Goal: Task Accomplishment & Management: Complete application form

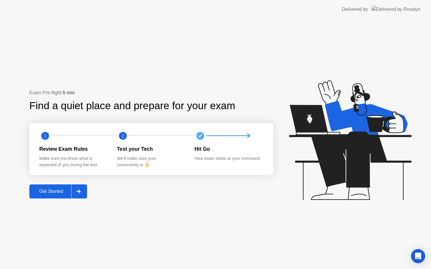
click at [57, 192] on div "Get Started" at bounding box center [51, 191] width 40 height 5
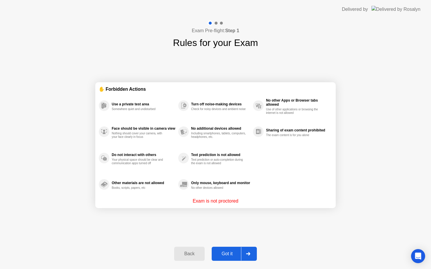
click at [231, 253] on div "Got it" at bounding box center [227, 253] width 28 height 5
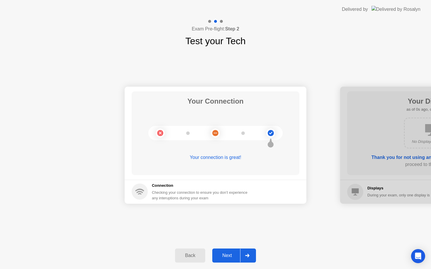
click at [234, 258] on div "Next" at bounding box center [227, 255] width 26 height 5
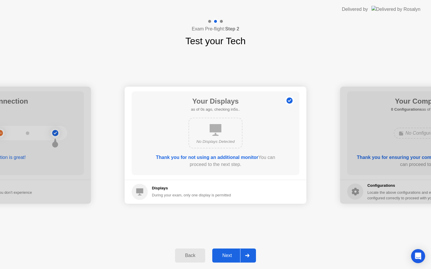
click at [234, 258] on div "Next" at bounding box center [227, 255] width 26 height 5
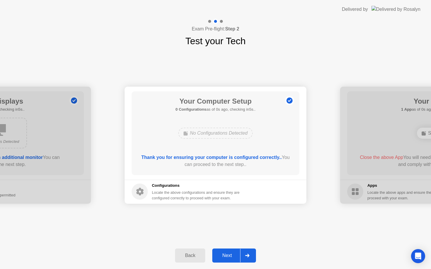
click at [234, 258] on div "Next" at bounding box center [227, 255] width 26 height 5
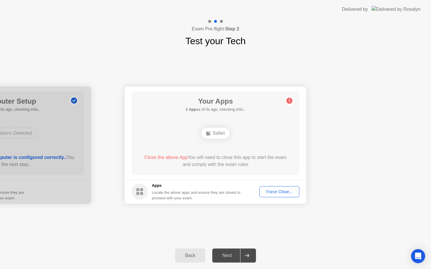
click at [234, 258] on div "Next" at bounding box center [227, 255] width 26 height 5
click at [279, 191] on div "Force Close..." at bounding box center [279, 192] width 36 height 5
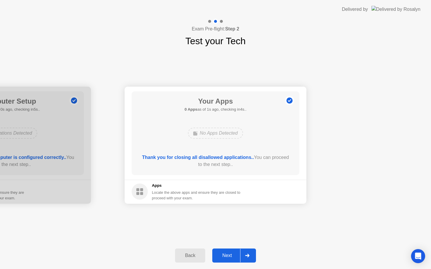
click at [234, 255] on div "Next" at bounding box center [227, 255] width 26 height 5
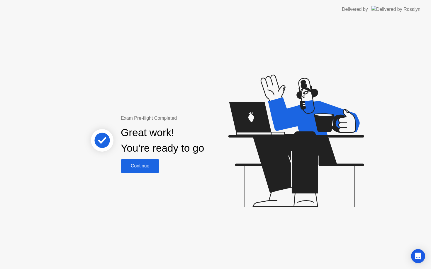
click at [129, 162] on button "Continue" at bounding box center [140, 166] width 38 height 14
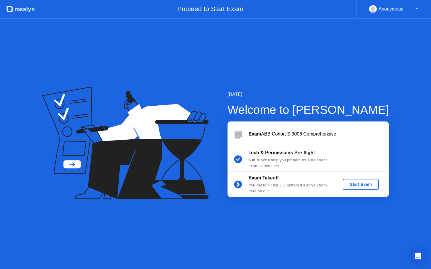
click at [352, 182] on div "Start Exam" at bounding box center [360, 184] width 31 height 5
